Goal: Task Accomplishment & Management: Use online tool/utility

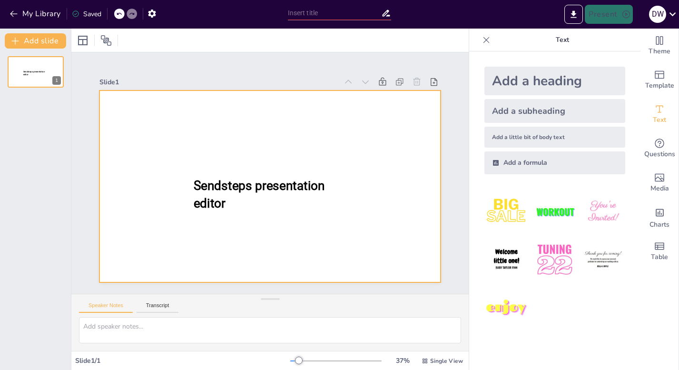
type input "New Sendsteps"
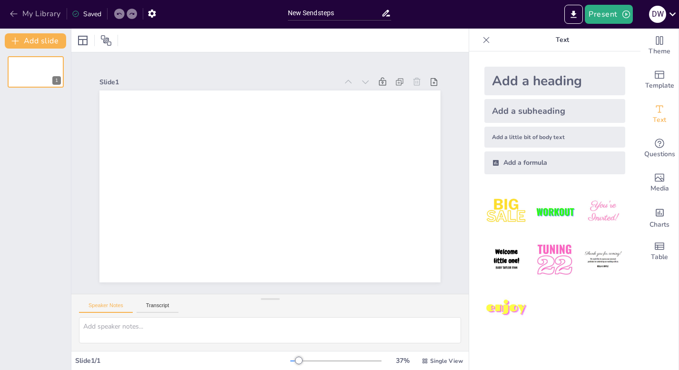
click at [22, 13] on button "My Library" at bounding box center [36, 13] width 58 height 15
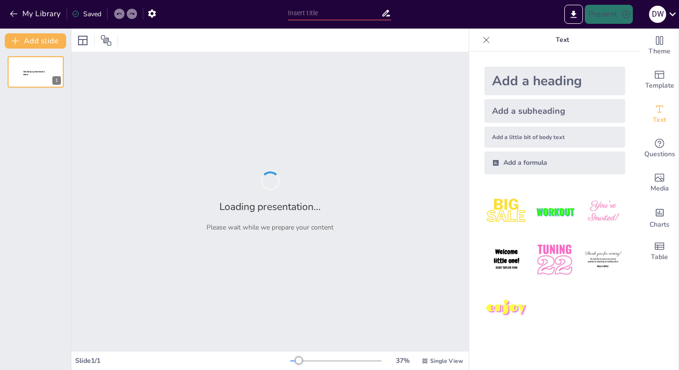
type input "Demonstrating Excellence: Evidence-Based Practices of Highly Effective Principa…"
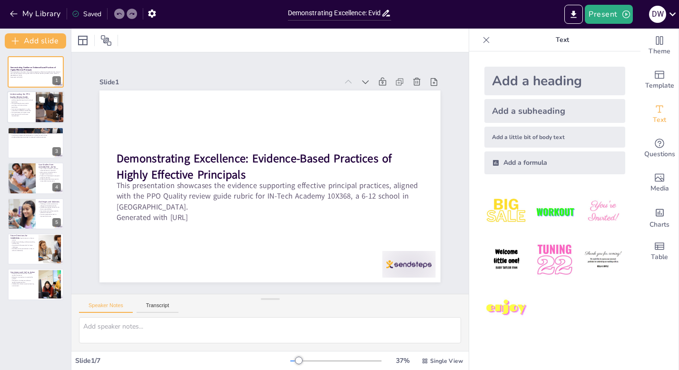
click at [33, 114] on div at bounding box center [35, 107] width 57 height 32
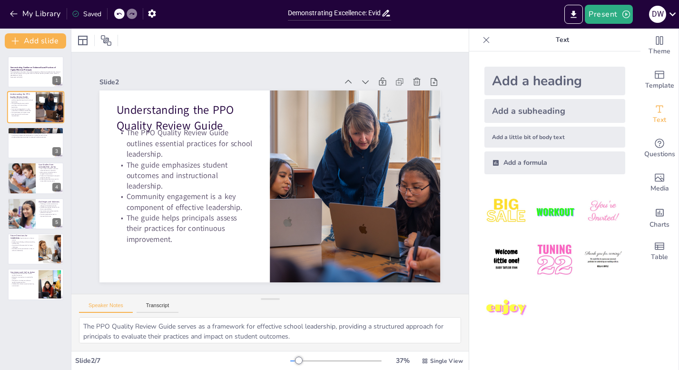
type textarea "Utilizing data for decision-making allows principals to make informed choices t…"
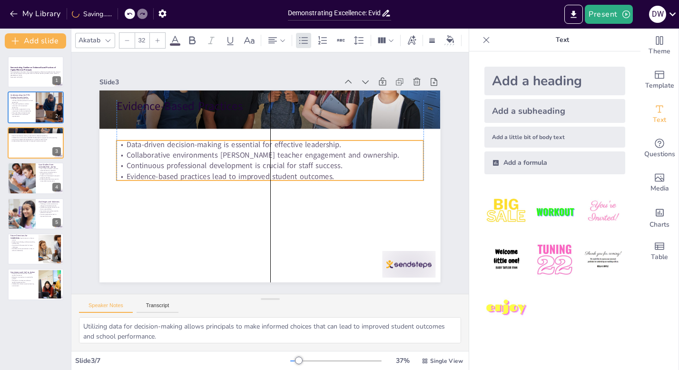
drag, startPoint x: 156, startPoint y: 125, endPoint x: 156, endPoint y: 155, distance: 30.5
click at [156, 156] on p "Collaborative environments foster teacher engagement and ownership." at bounding box center [270, 154] width 307 height 10
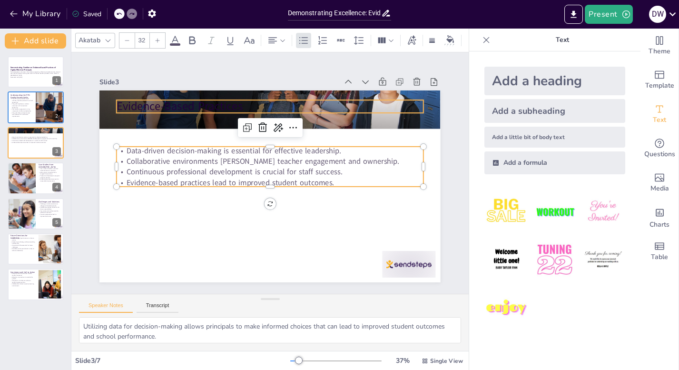
type input "48"
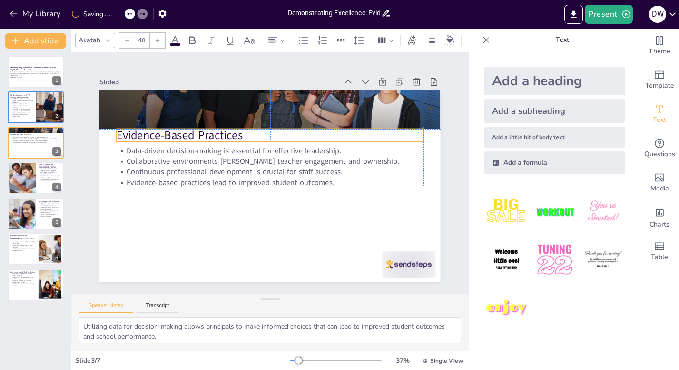
drag, startPoint x: 154, startPoint y: 110, endPoint x: 152, endPoint y: 137, distance: 27.2
click at [152, 137] on p "Evidence-Based Practices" at bounding box center [270, 135] width 307 height 16
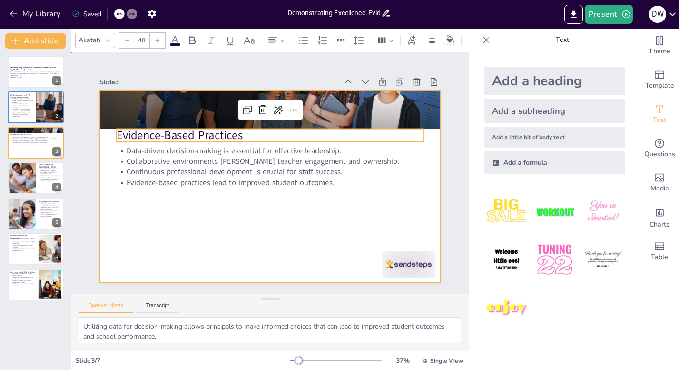
click at [146, 256] on div at bounding box center [268, 186] width 359 height 226
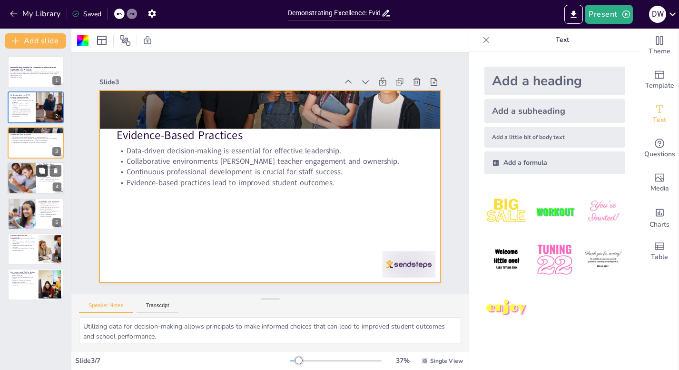
click at [47, 168] on button at bounding box center [41, 170] width 11 height 11
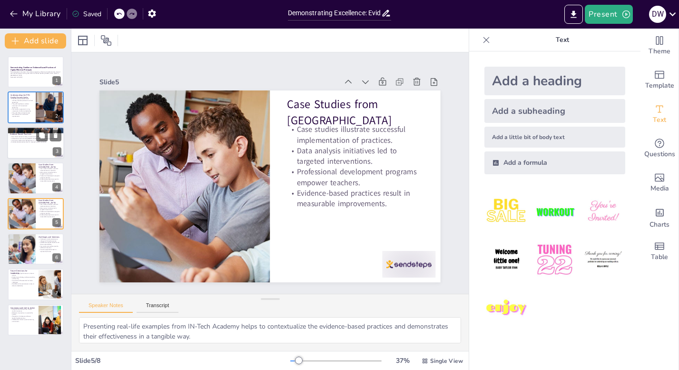
click at [33, 148] on div at bounding box center [35, 143] width 57 height 32
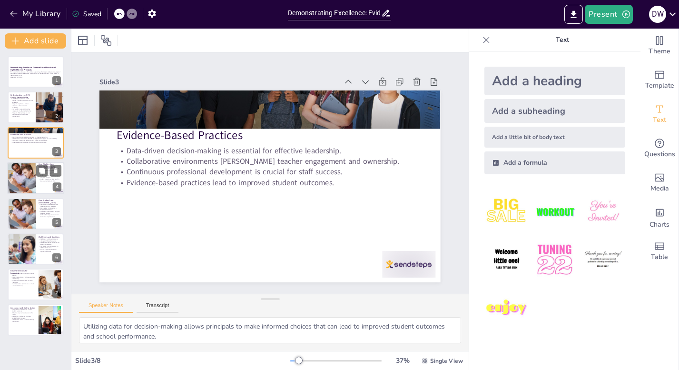
click at [36, 182] on div at bounding box center [35, 178] width 57 height 32
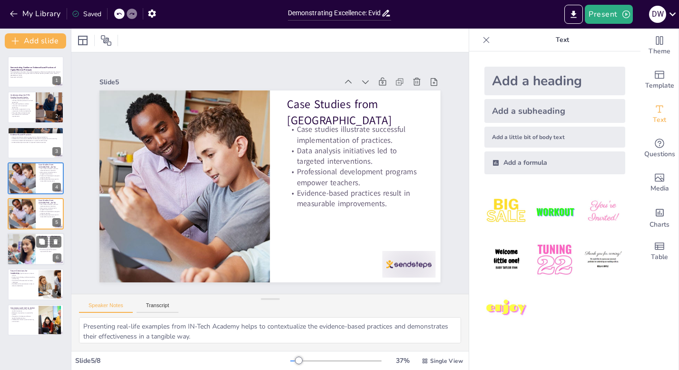
click at [16, 248] on div at bounding box center [20, 249] width 61 height 32
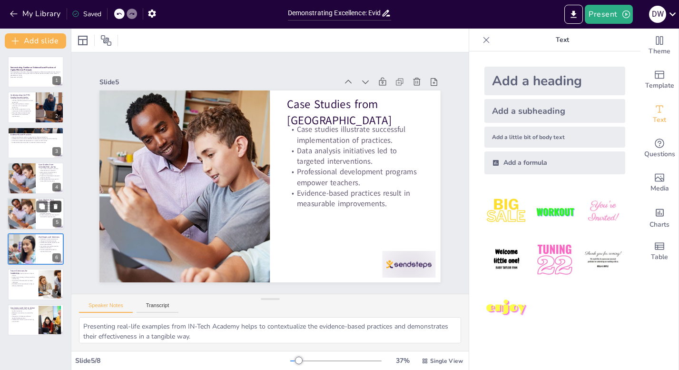
click at [53, 209] on icon at bounding box center [55, 206] width 7 height 7
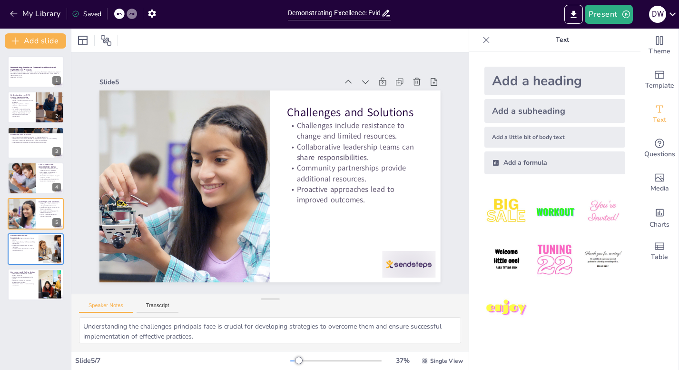
click at [486, 39] on icon at bounding box center [486, 40] width 6 height 6
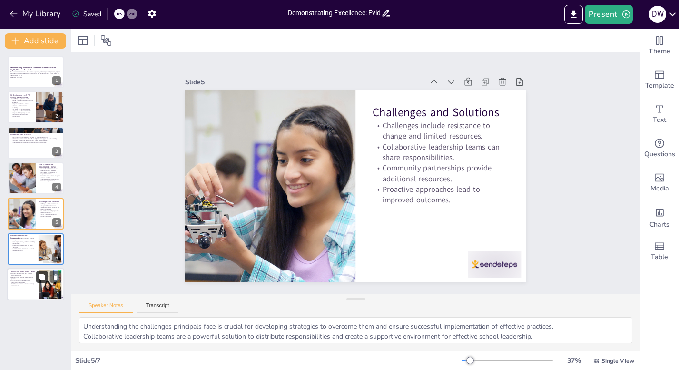
click at [40, 277] on icon at bounding box center [42, 277] width 6 height 6
type textarea "Emphasizing the impact of effective practices on student outcomes reinforces th…"
